Goal: Transaction & Acquisition: Purchase product/service

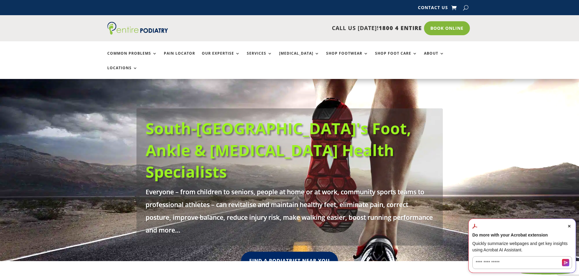
click at [570, 224] on span "Close Acrobat AI Assistant Dialog" at bounding box center [568, 226] width 5 height 5
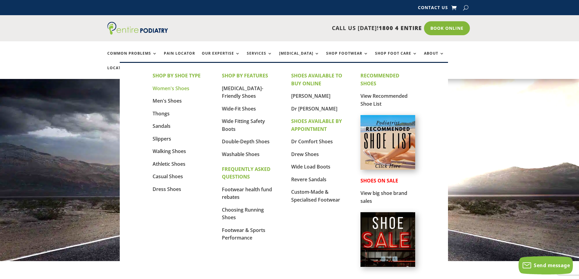
click at [164, 90] on link "Women's Shoes" at bounding box center [171, 88] width 37 height 7
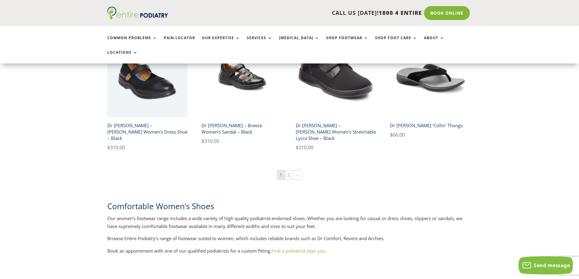
scroll to position [1051, 0]
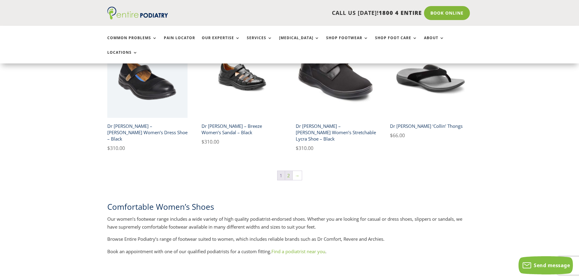
click at [289, 171] on link "2" at bounding box center [288, 175] width 7 height 9
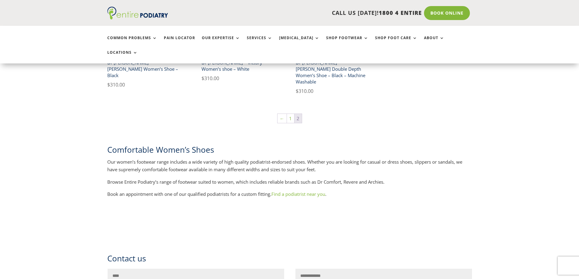
scroll to position [243, 0]
click at [290, 114] on link "1" at bounding box center [290, 118] width 7 height 9
click at [291, 114] on link "1" at bounding box center [290, 118] width 7 height 9
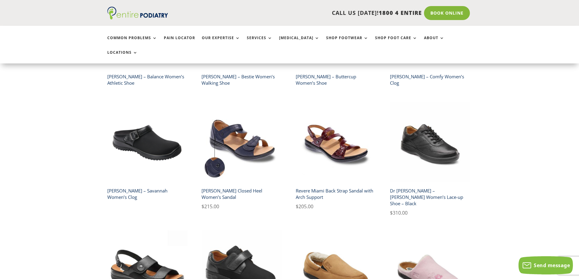
scroll to position [608, 0]
click at [262, 185] on h2 "Revere Geneva Closed Heel Women’s Sandal" at bounding box center [241, 193] width 81 height 17
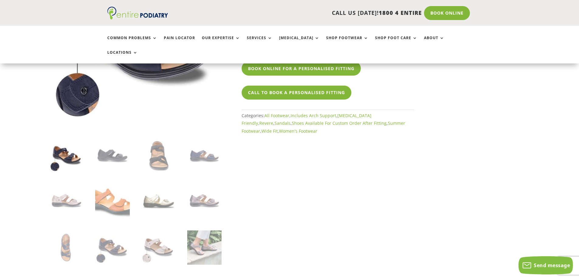
scroll to position [146, 0]
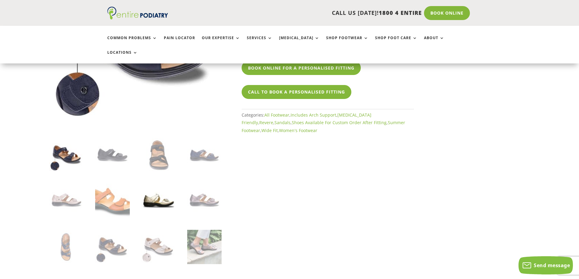
click at [164, 189] on img at bounding box center [158, 201] width 34 height 34
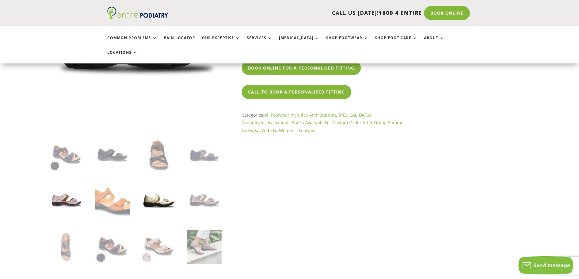
click at [60, 186] on img at bounding box center [66, 201] width 34 height 34
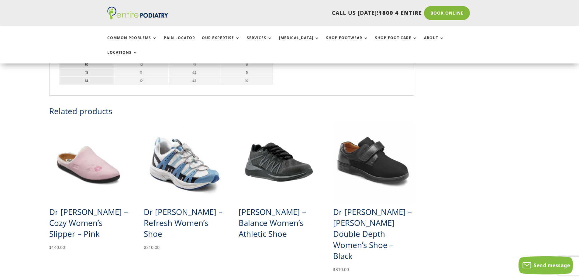
scroll to position [535, 0]
